Goal: Use online tool/utility: Utilize a website feature to perform a specific function

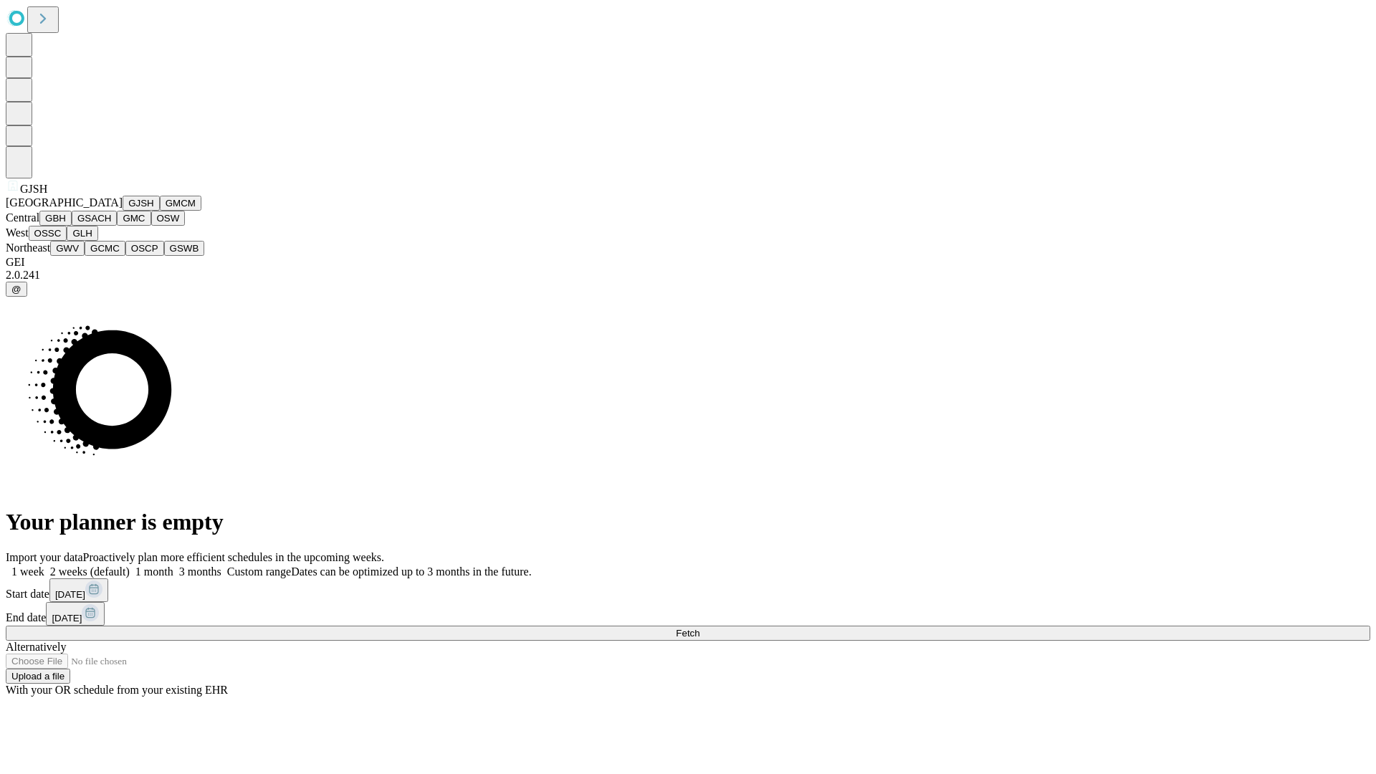
click at [123, 211] on button "GJSH" at bounding box center [141, 203] width 37 height 15
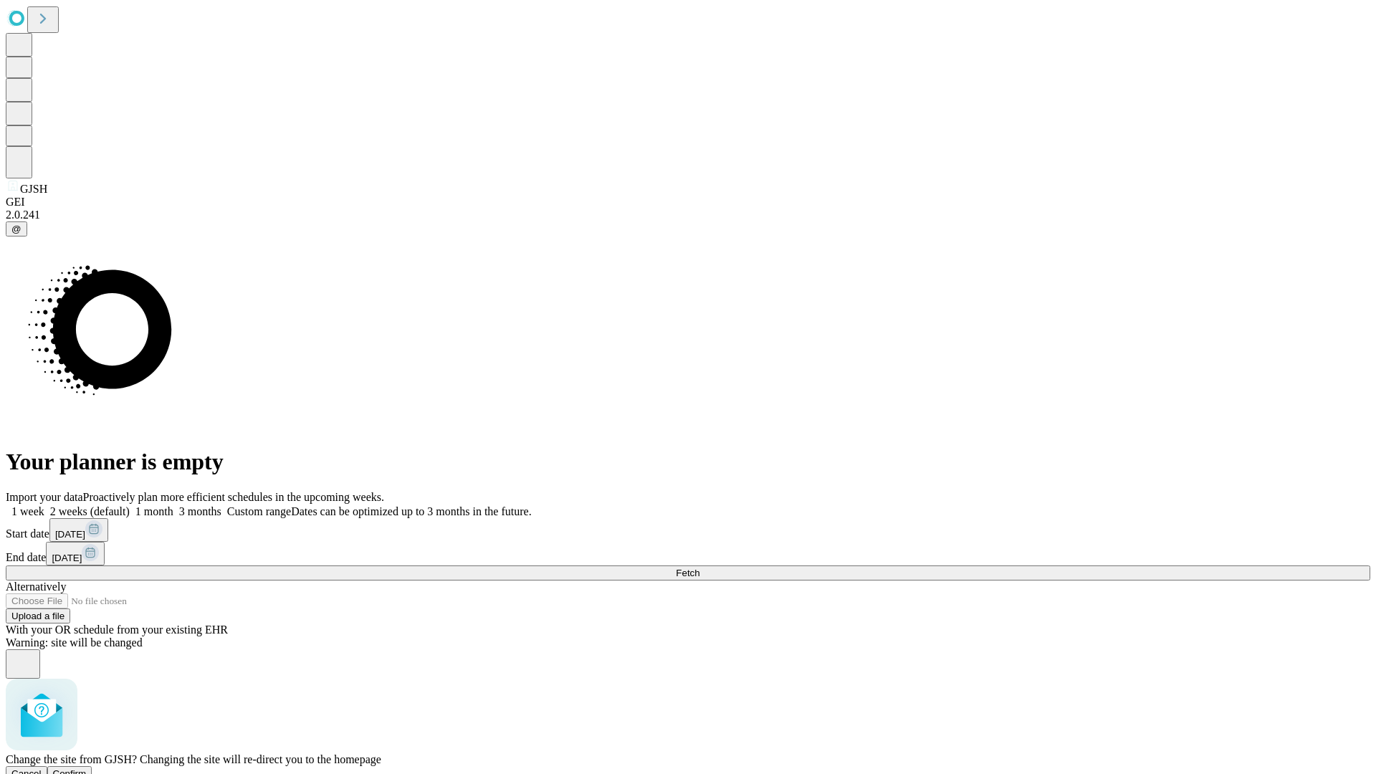
click at [87, 768] on span "Confirm" at bounding box center [70, 773] width 34 height 11
click at [173, 505] on label "1 month" at bounding box center [152, 511] width 44 height 12
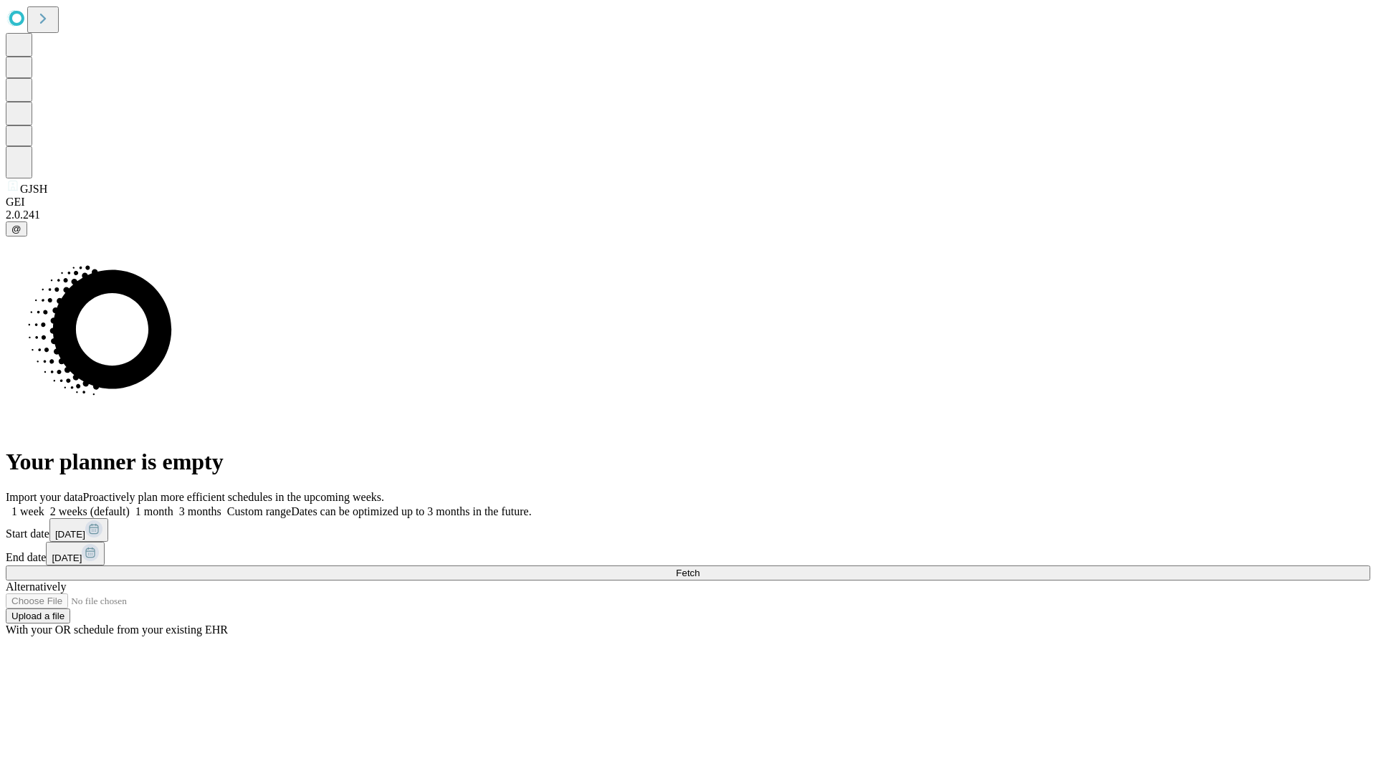
click at [699, 568] on span "Fetch" at bounding box center [688, 573] width 24 height 11
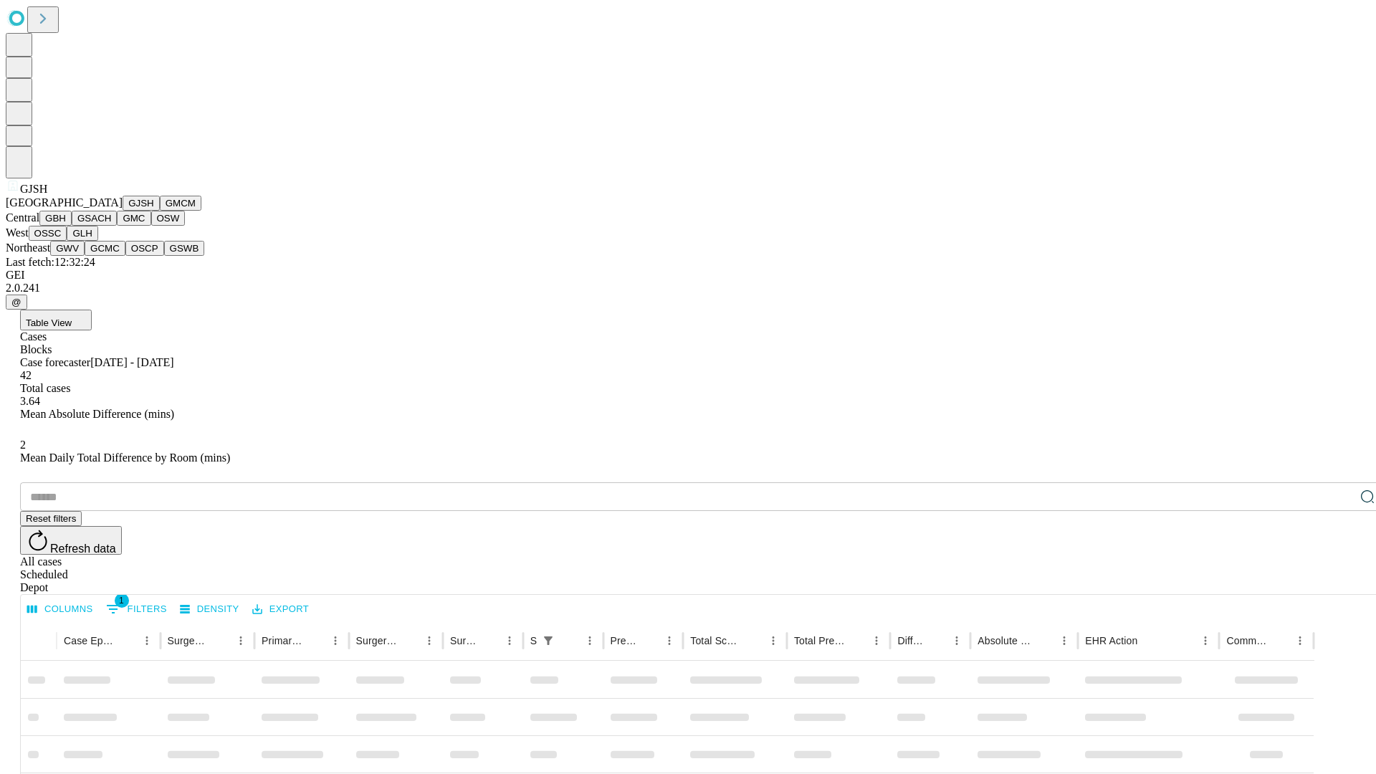
click at [160, 211] on button "GMCM" at bounding box center [181, 203] width 42 height 15
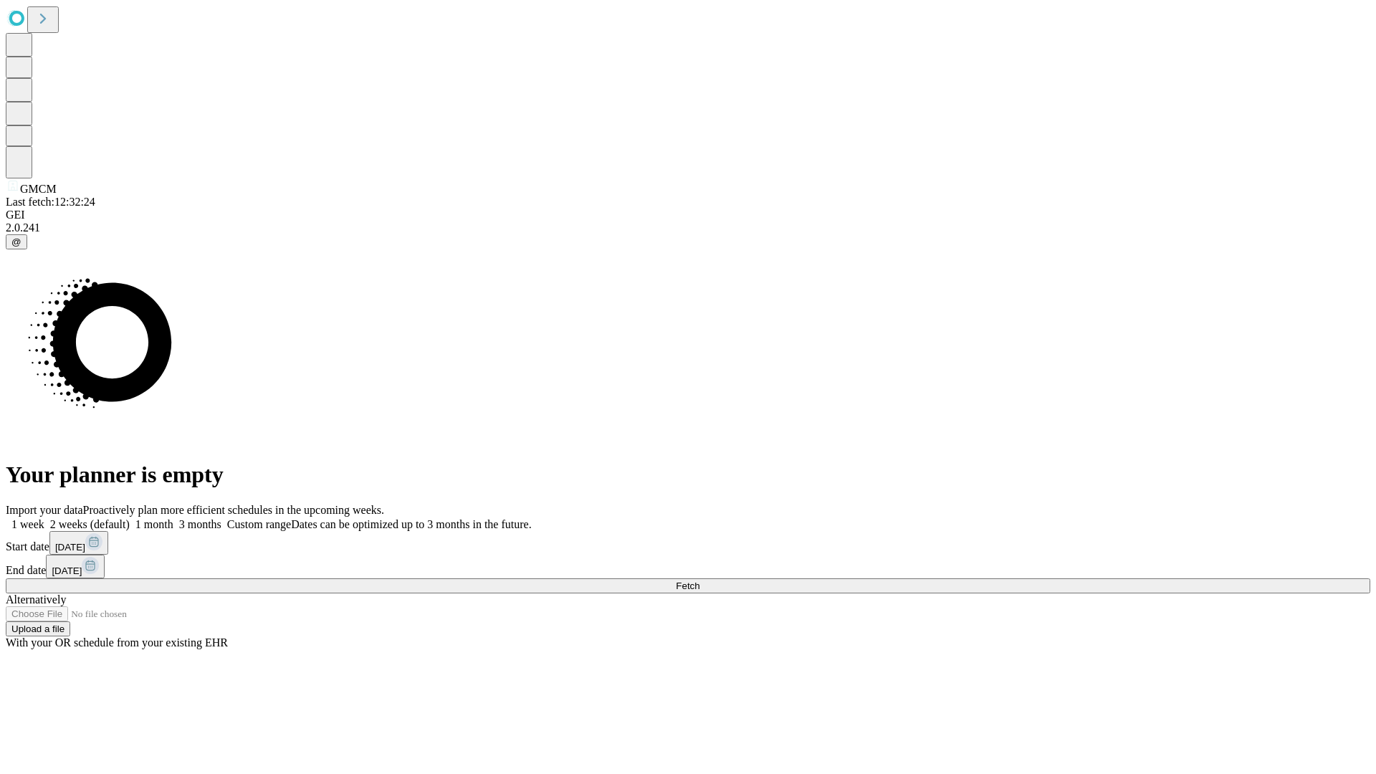
click at [173, 518] on label "1 month" at bounding box center [152, 524] width 44 height 12
click at [699, 580] on span "Fetch" at bounding box center [688, 585] width 24 height 11
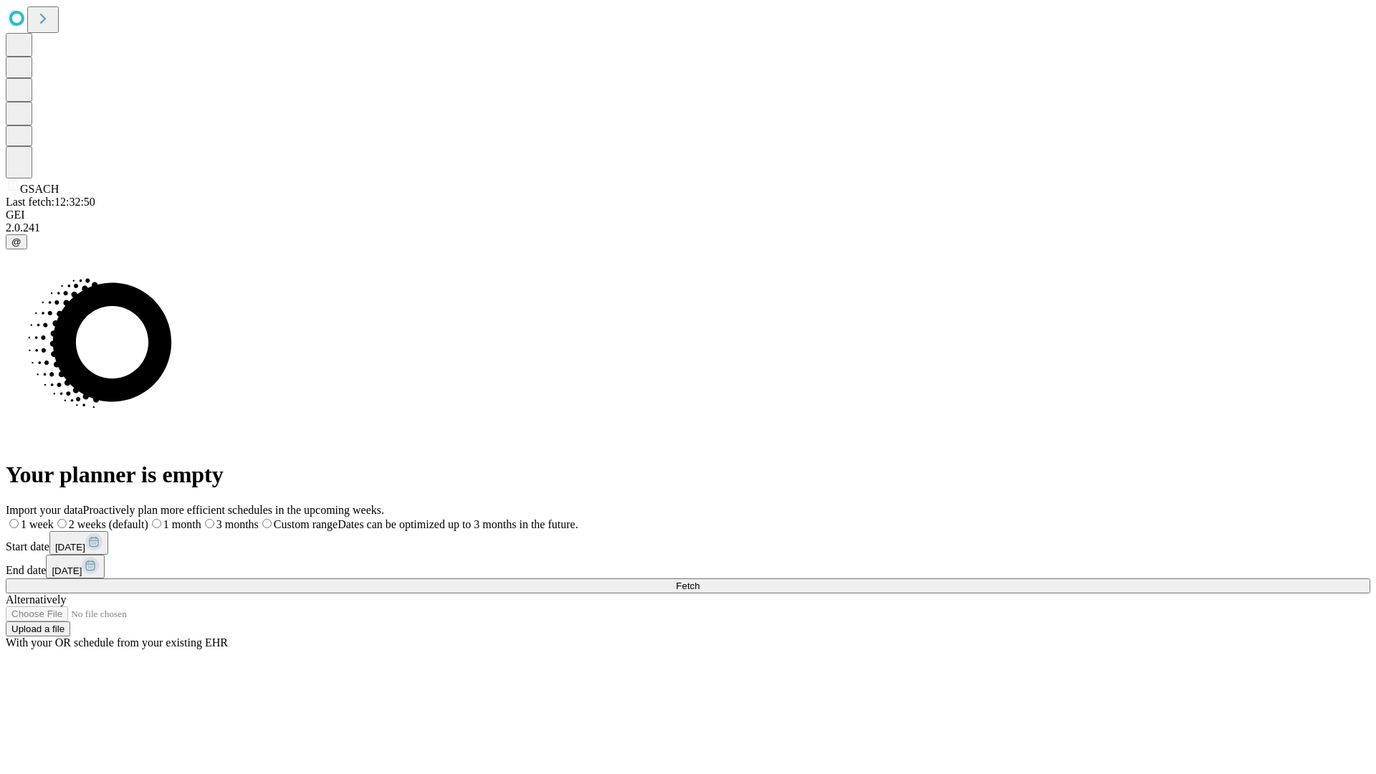
click at [201, 518] on label "1 month" at bounding box center [174, 524] width 53 height 12
click at [699, 580] on span "Fetch" at bounding box center [688, 585] width 24 height 11
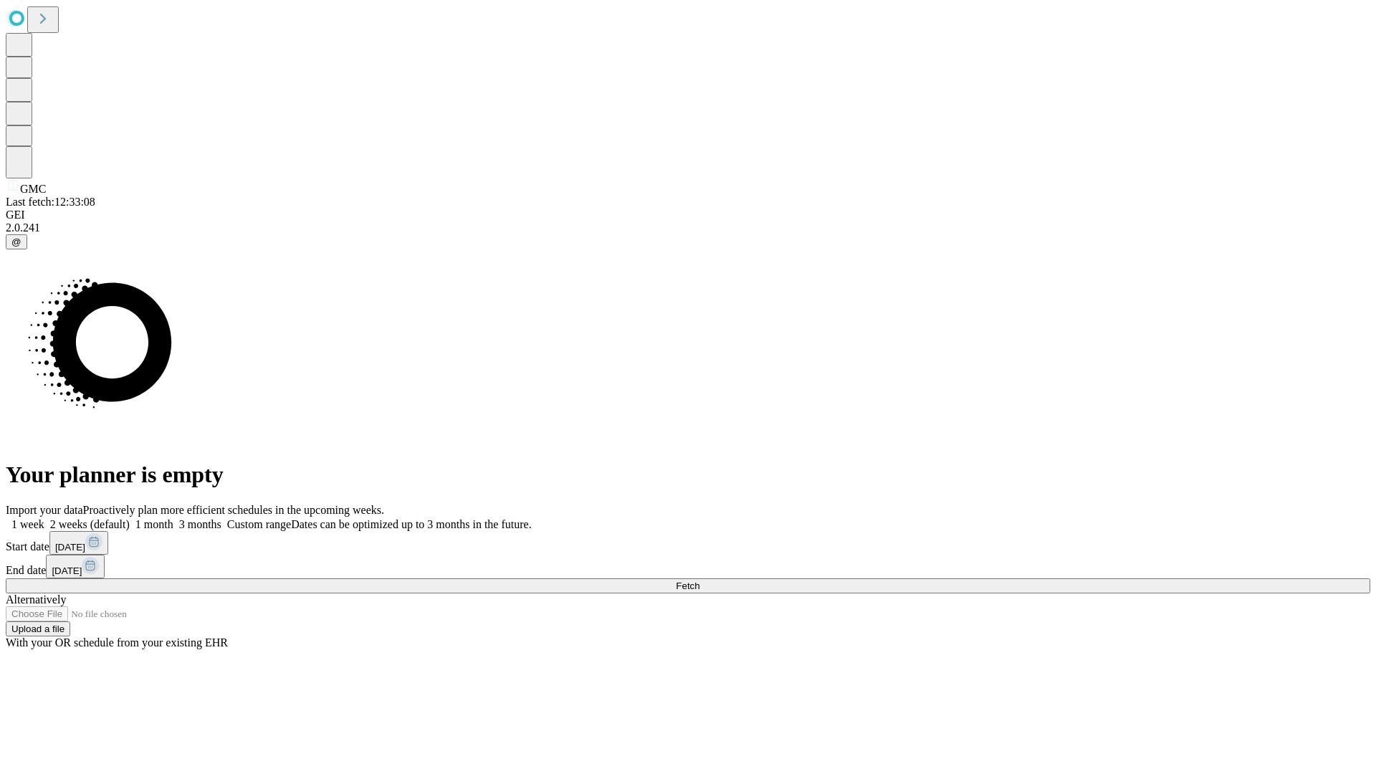
click at [173, 518] on label "1 month" at bounding box center [152, 524] width 44 height 12
click at [699, 580] on span "Fetch" at bounding box center [688, 585] width 24 height 11
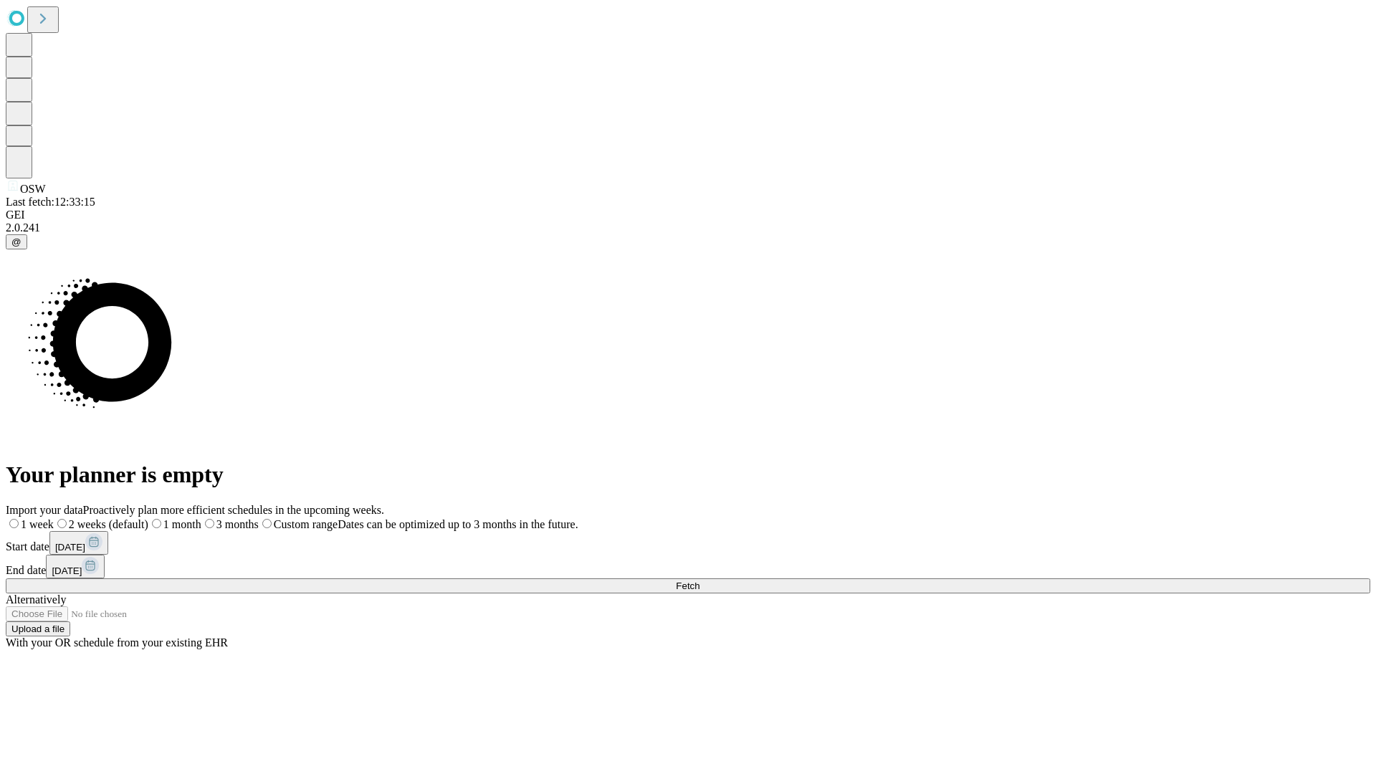
click at [201, 518] on label "1 month" at bounding box center [174, 524] width 53 height 12
click at [699, 580] on span "Fetch" at bounding box center [688, 585] width 24 height 11
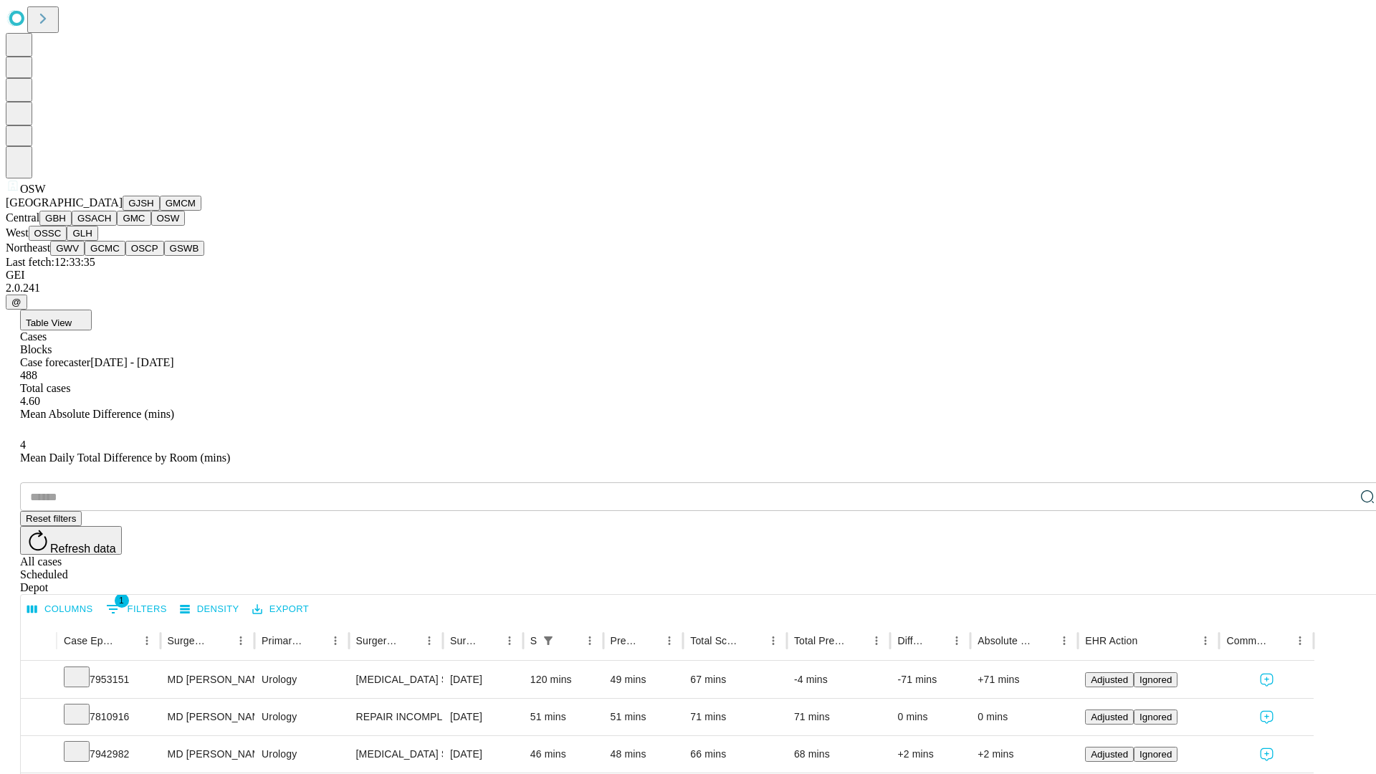
click at [67, 241] on button "OSSC" at bounding box center [48, 233] width 39 height 15
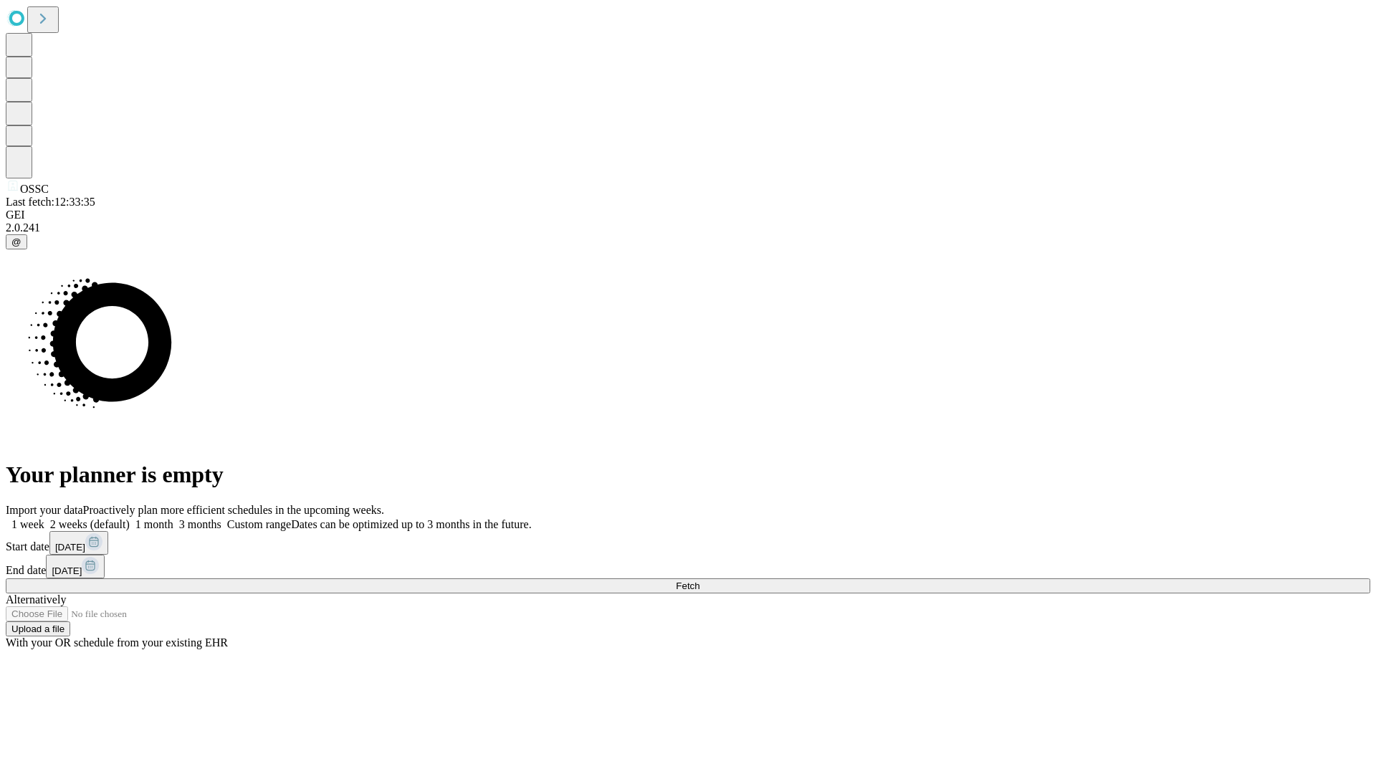
click at [173, 518] on label "1 month" at bounding box center [152, 524] width 44 height 12
click at [699, 580] on span "Fetch" at bounding box center [688, 585] width 24 height 11
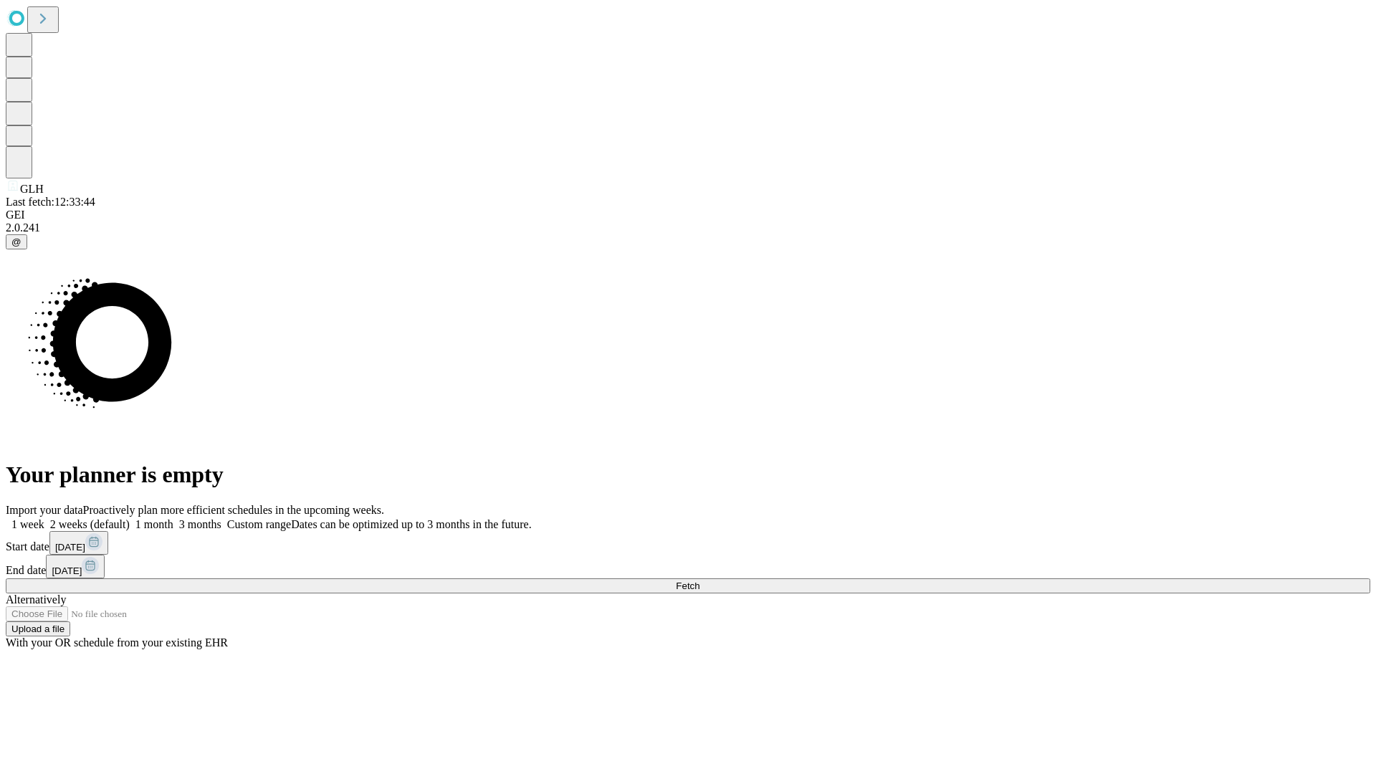
click at [173, 518] on label "1 month" at bounding box center [152, 524] width 44 height 12
click at [699, 580] on span "Fetch" at bounding box center [688, 585] width 24 height 11
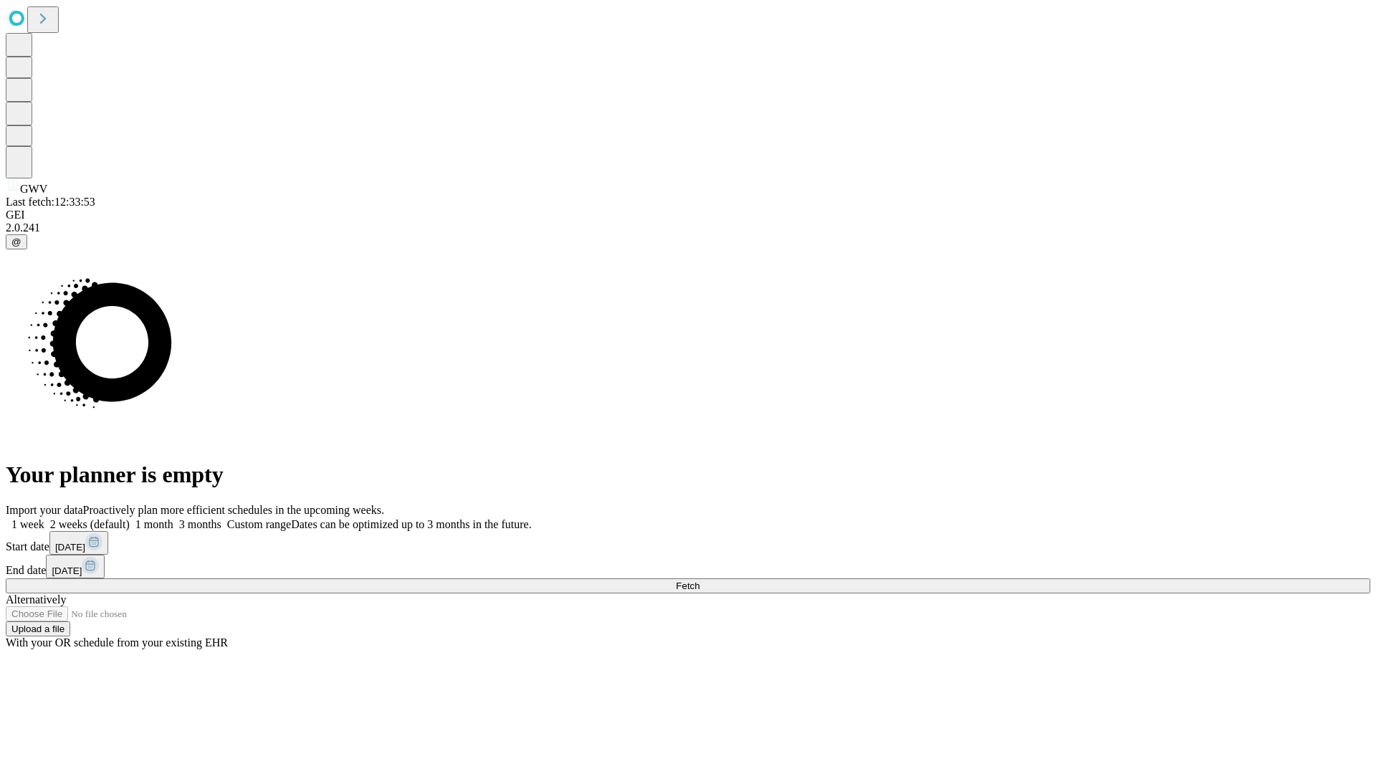
click at [173, 518] on label "1 month" at bounding box center [152, 524] width 44 height 12
click at [699, 580] on span "Fetch" at bounding box center [688, 585] width 24 height 11
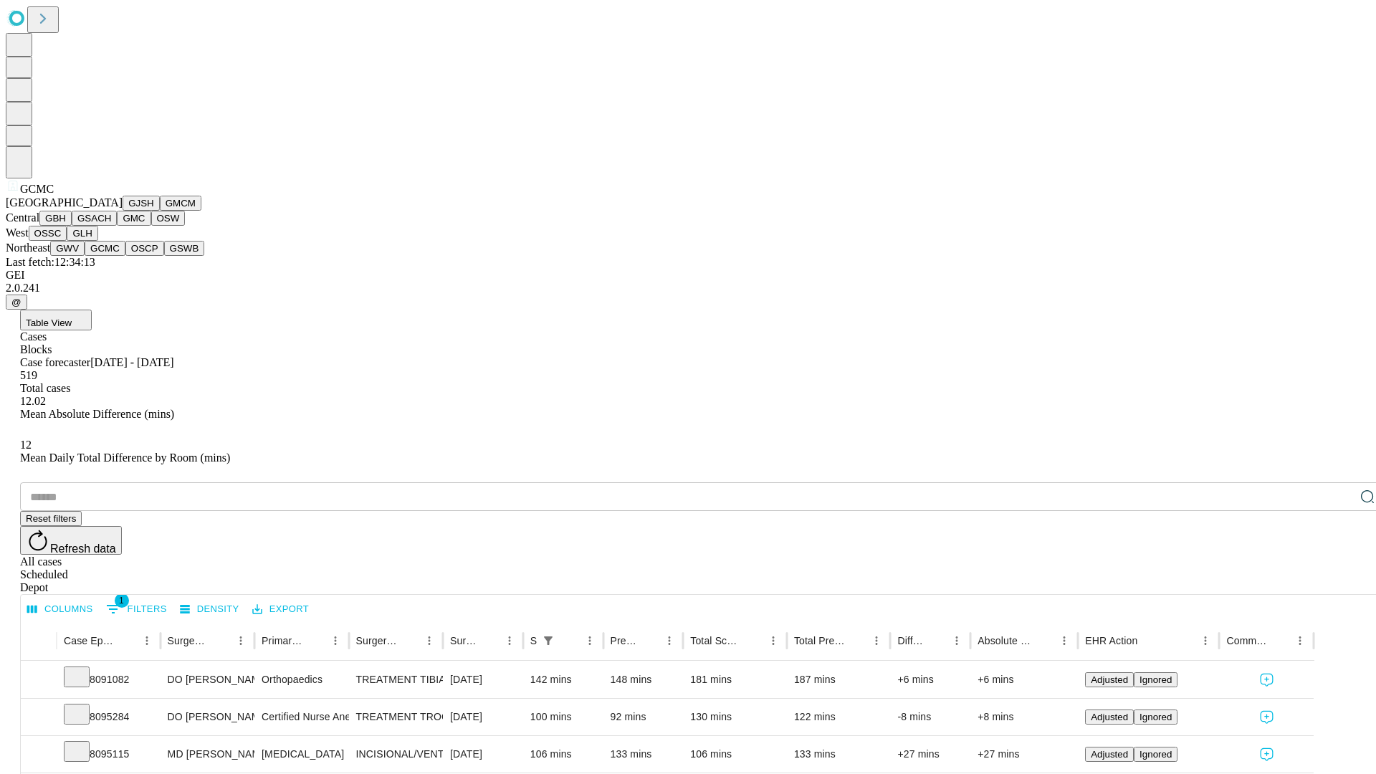
click at [125, 256] on button "OSCP" at bounding box center [144, 248] width 39 height 15
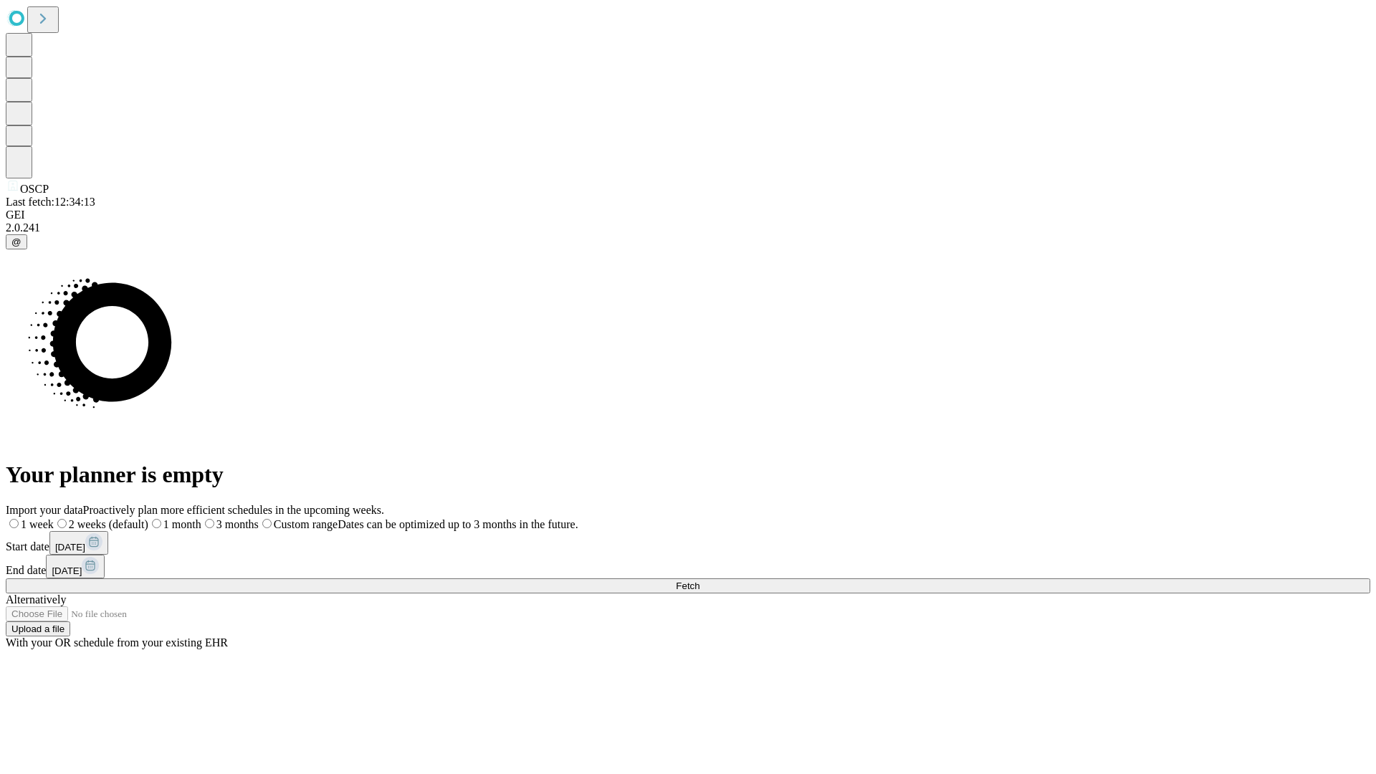
click at [201, 518] on label "1 month" at bounding box center [174, 524] width 53 height 12
click at [699, 580] on span "Fetch" at bounding box center [688, 585] width 24 height 11
